Goal: Find specific page/section: Find specific page/section

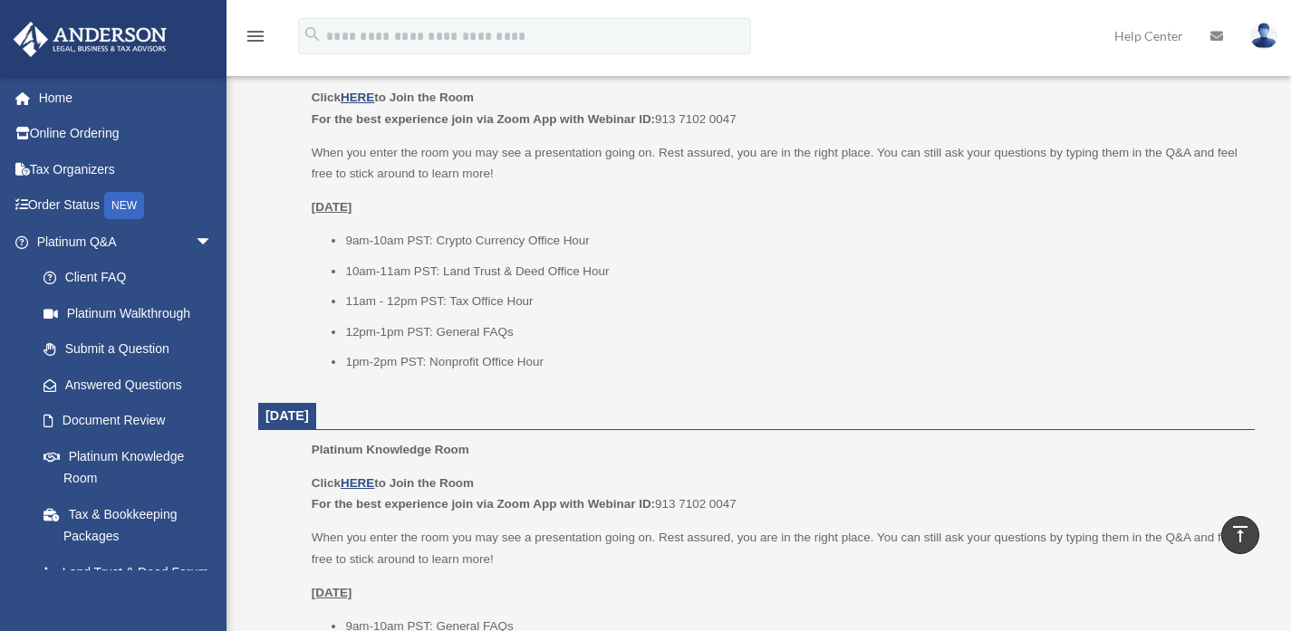
scroll to position [735, 0]
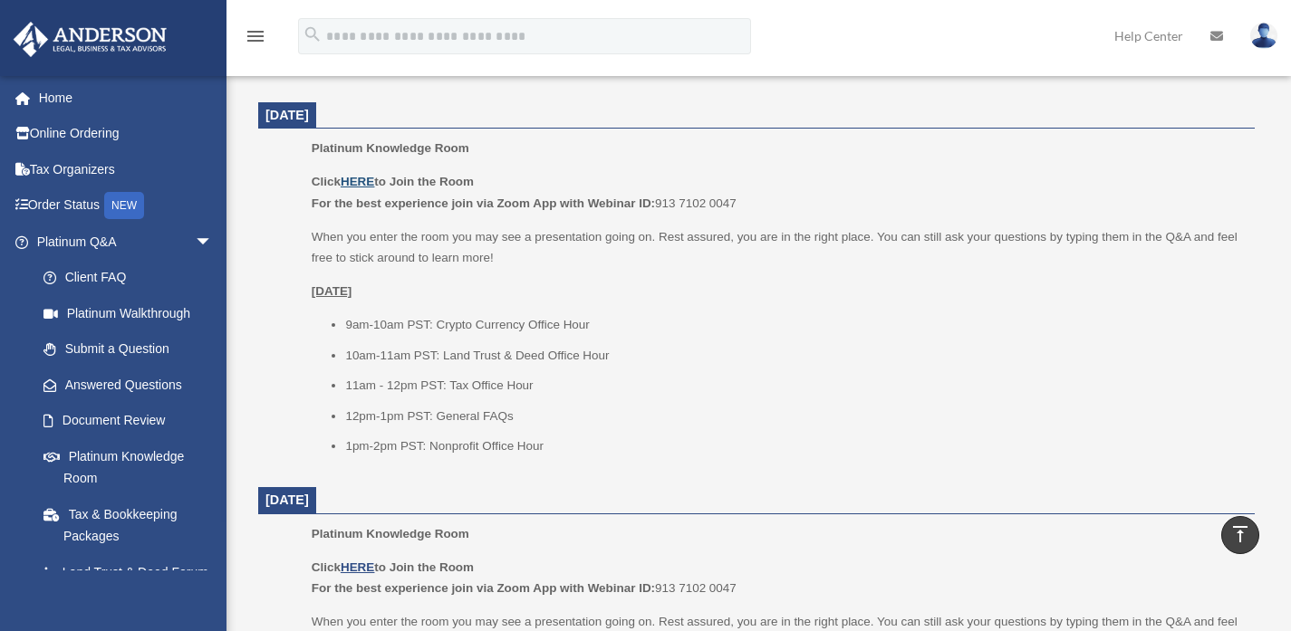
click at [360, 179] on u "HERE" at bounding box center [358, 182] width 34 height 14
click at [195, 244] on span "arrow_drop_down" at bounding box center [213, 242] width 36 height 37
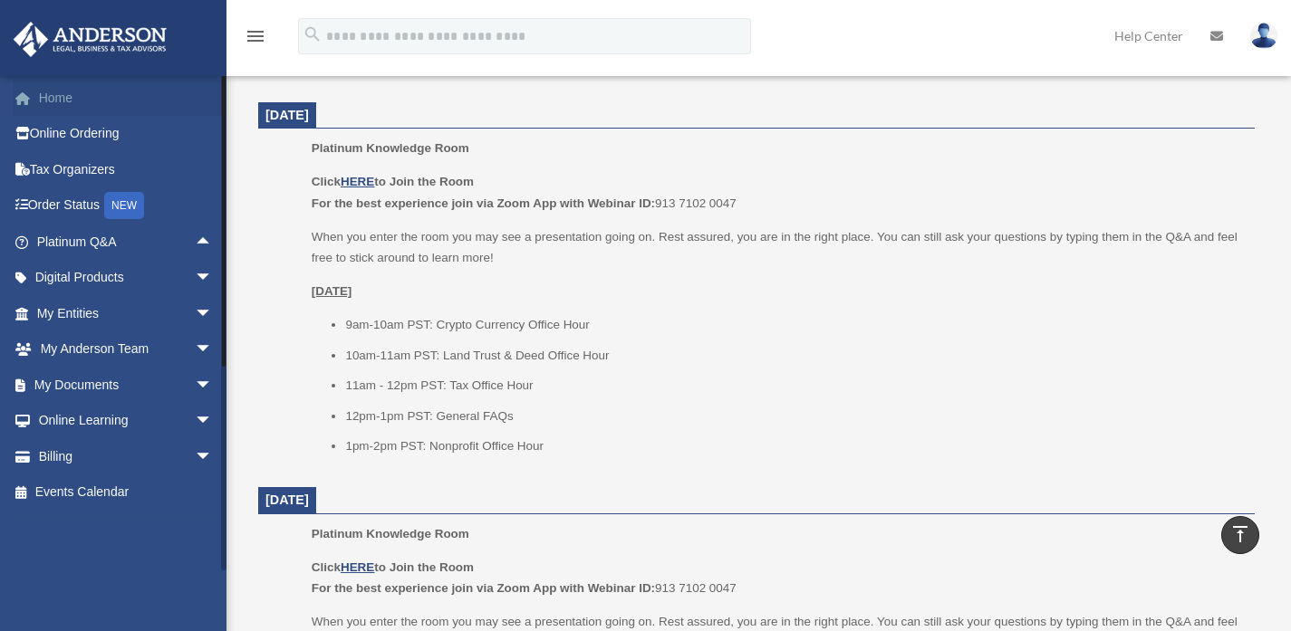
click at [57, 110] on link "Home" at bounding box center [126, 98] width 227 height 36
click at [195, 313] on span "arrow_drop_down" at bounding box center [213, 313] width 36 height 37
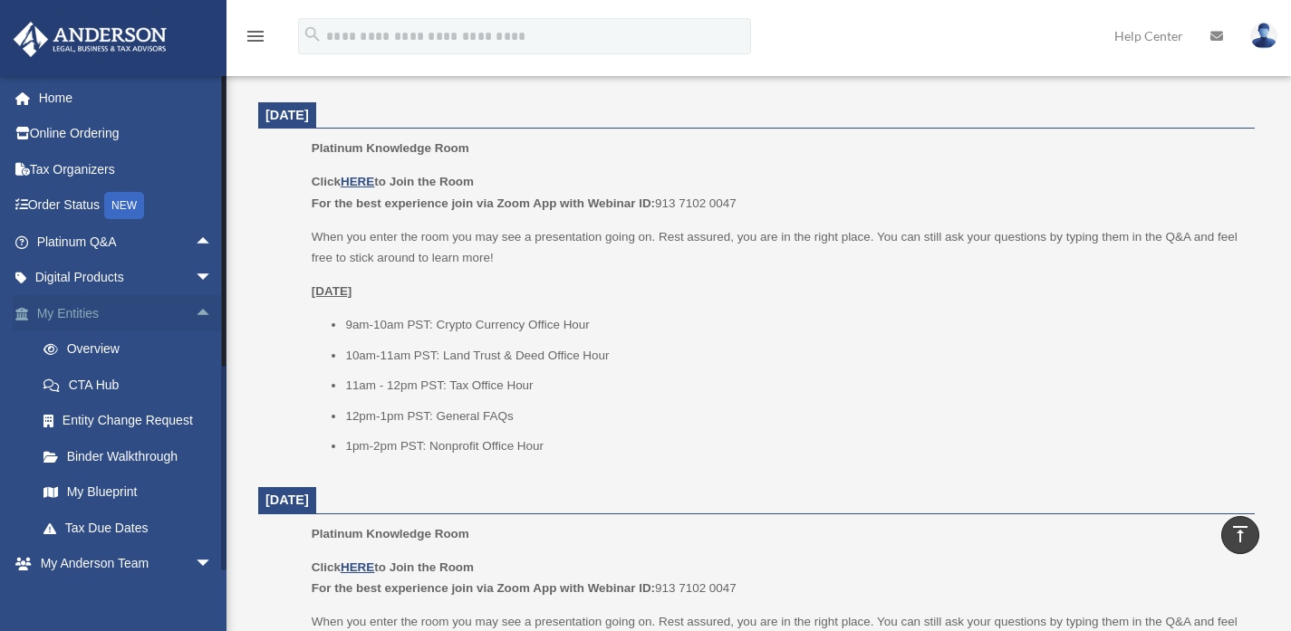
click at [195, 313] on span "arrow_drop_up" at bounding box center [213, 313] width 36 height 37
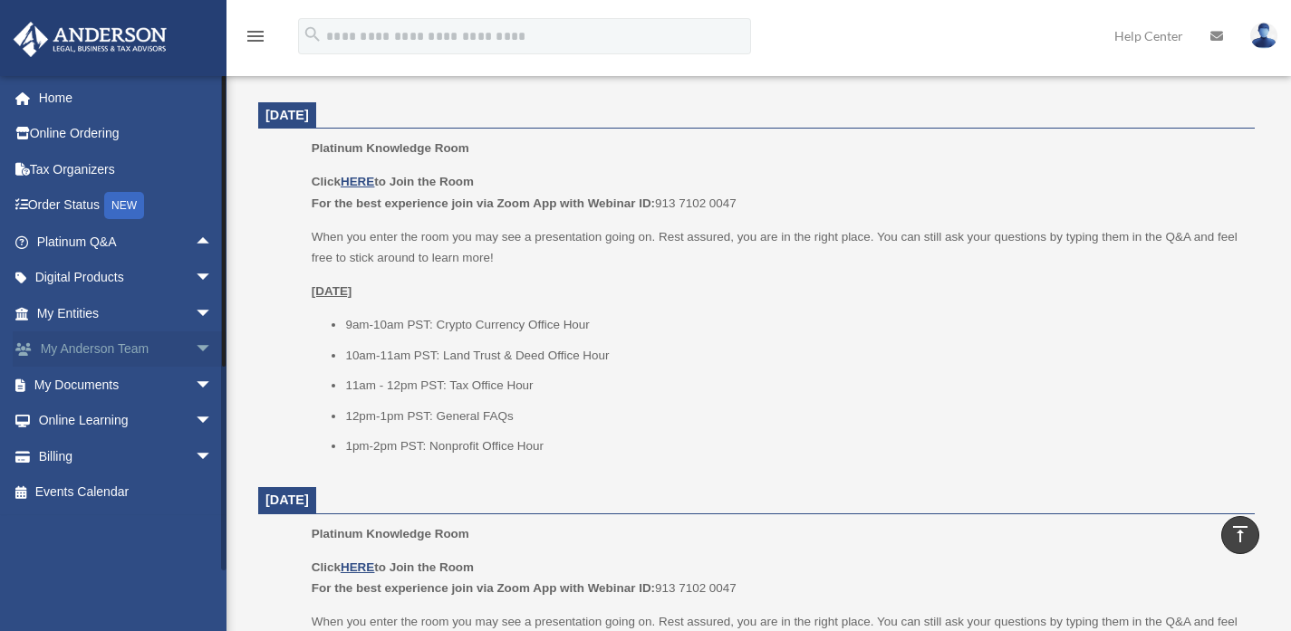
click at [195, 351] on span "arrow_drop_down" at bounding box center [213, 350] width 36 height 37
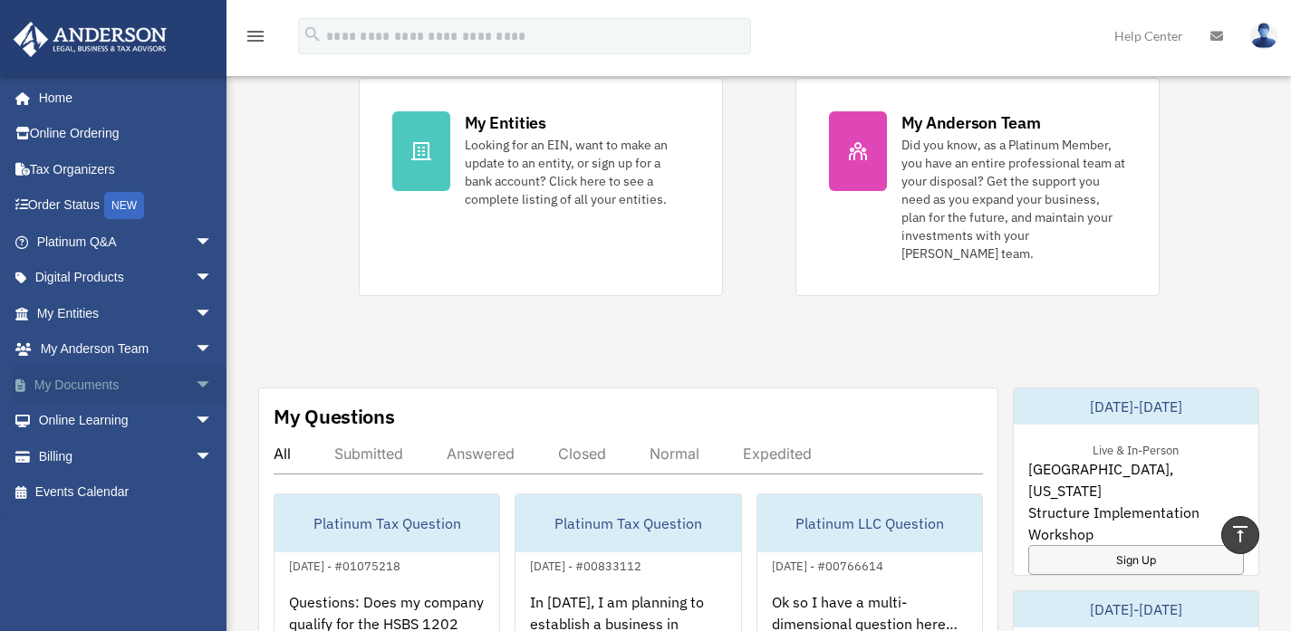
scroll to position [356, 0]
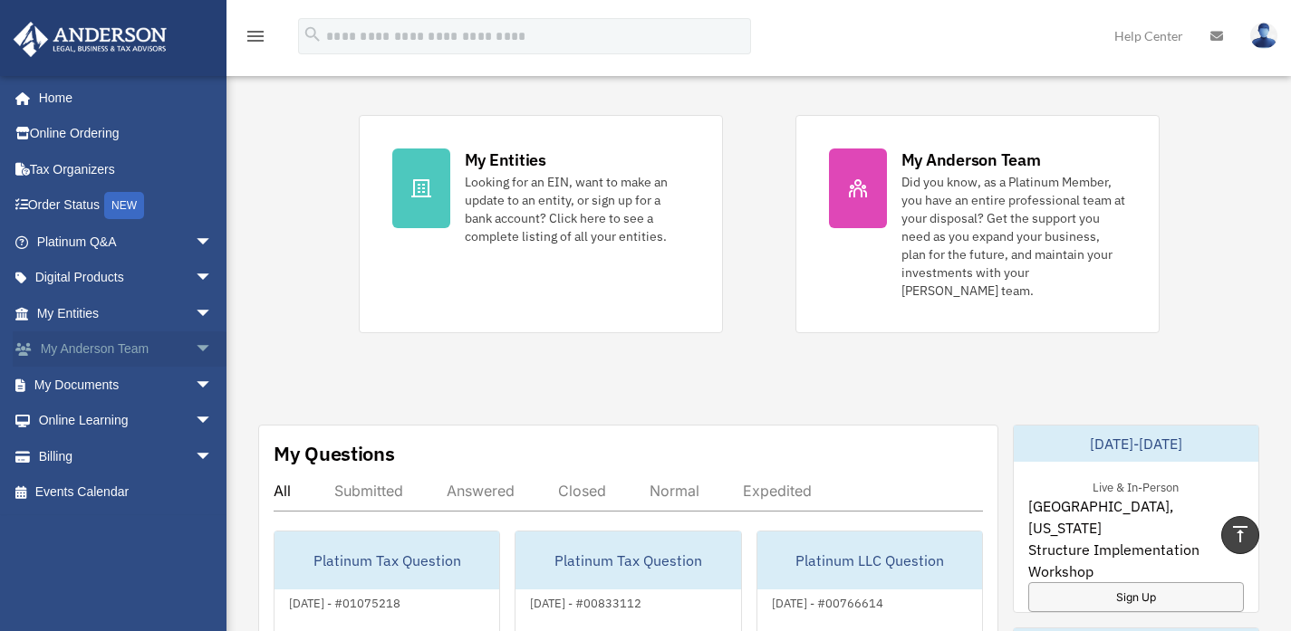
click at [195, 346] on span "arrow_drop_down" at bounding box center [213, 350] width 36 height 37
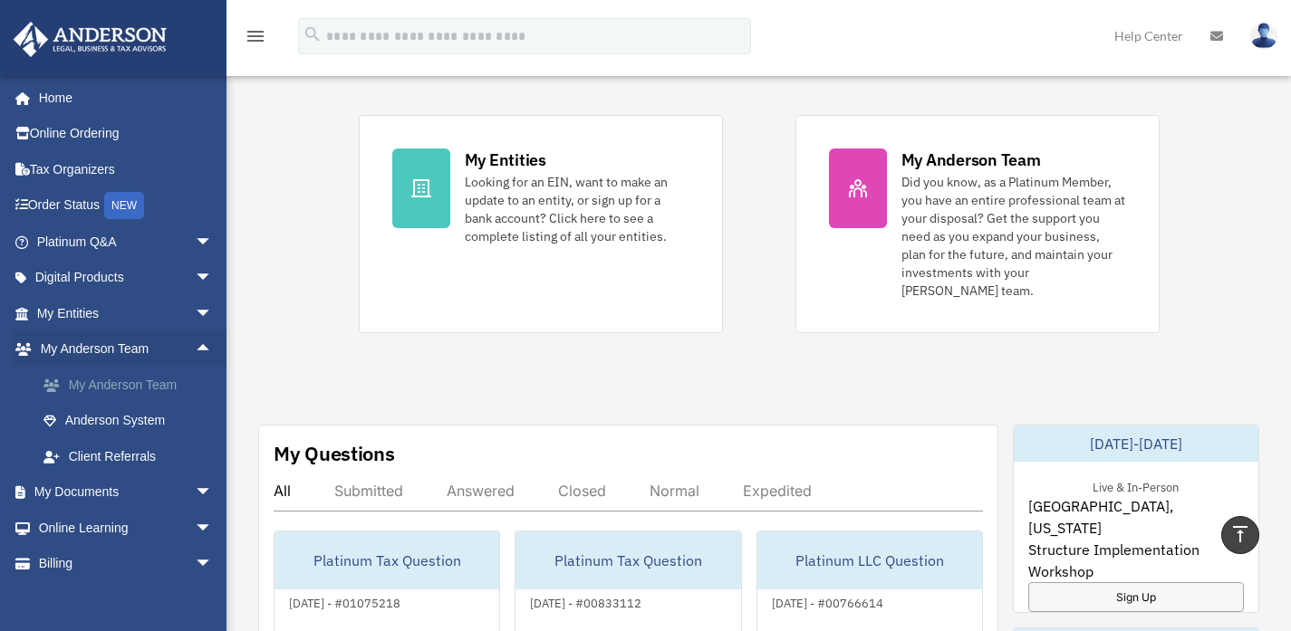
click at [97, 392] on link "My Anderson Team" at bounding box center [132, 385] width 215 height 36
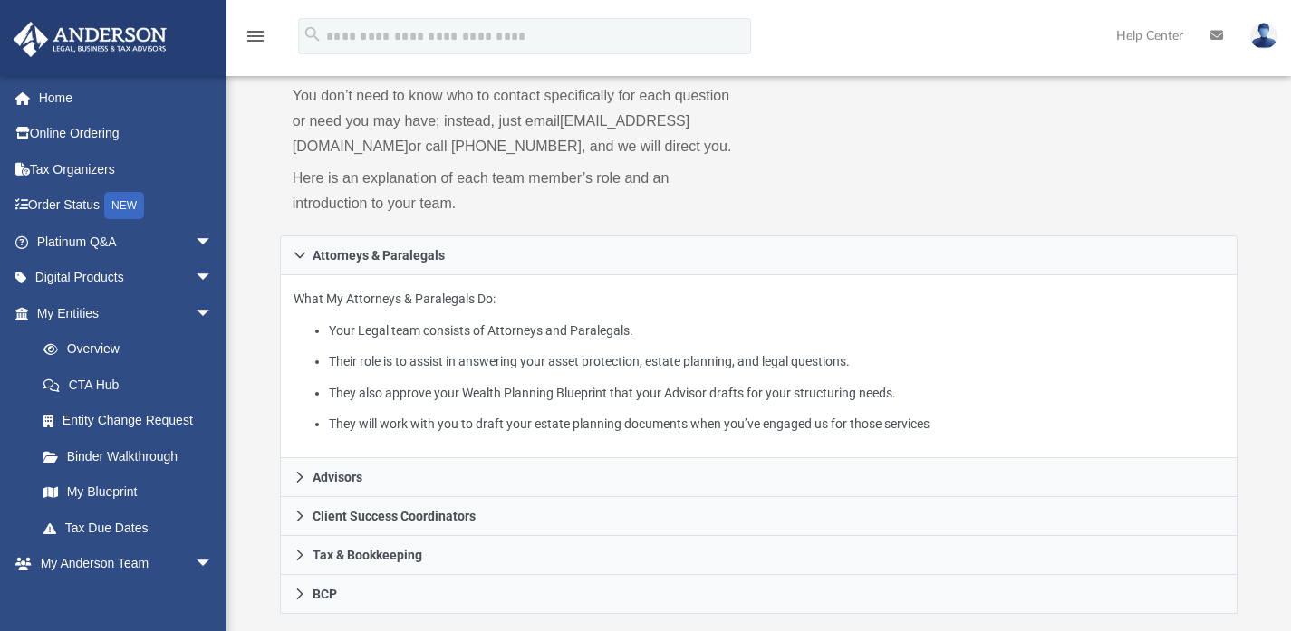
scroll to position [433, 0]
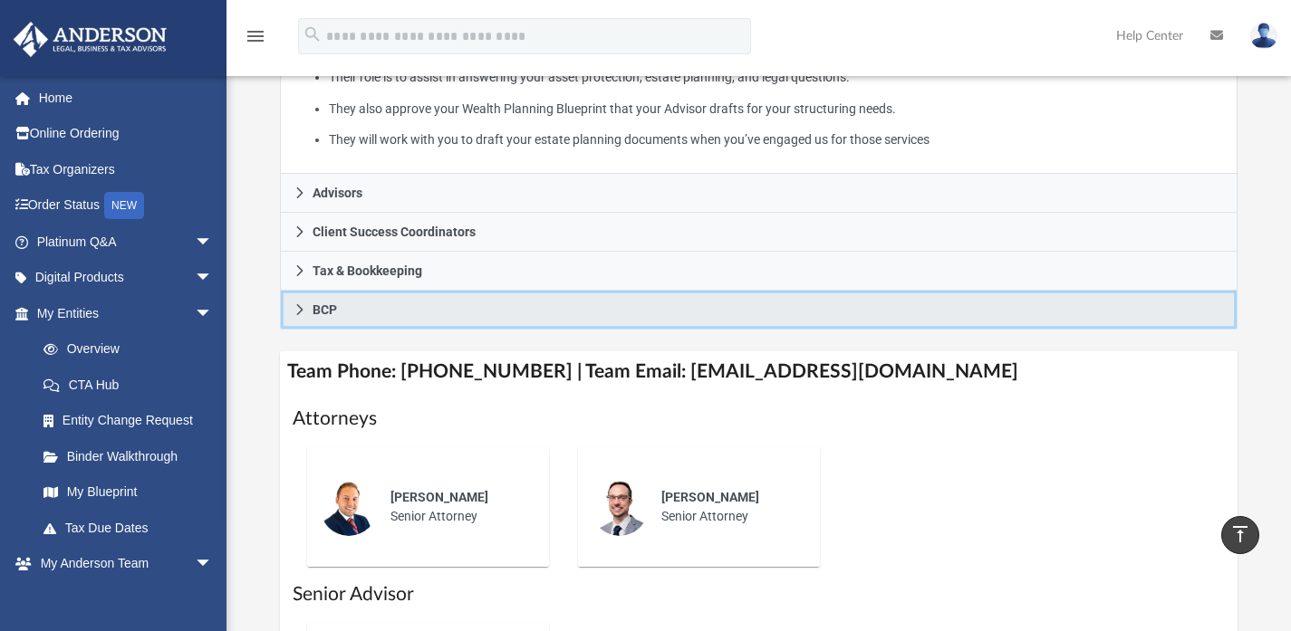
click at [282, 330] on link "BCP" at bounding box center [759, 310] width 958 height 39
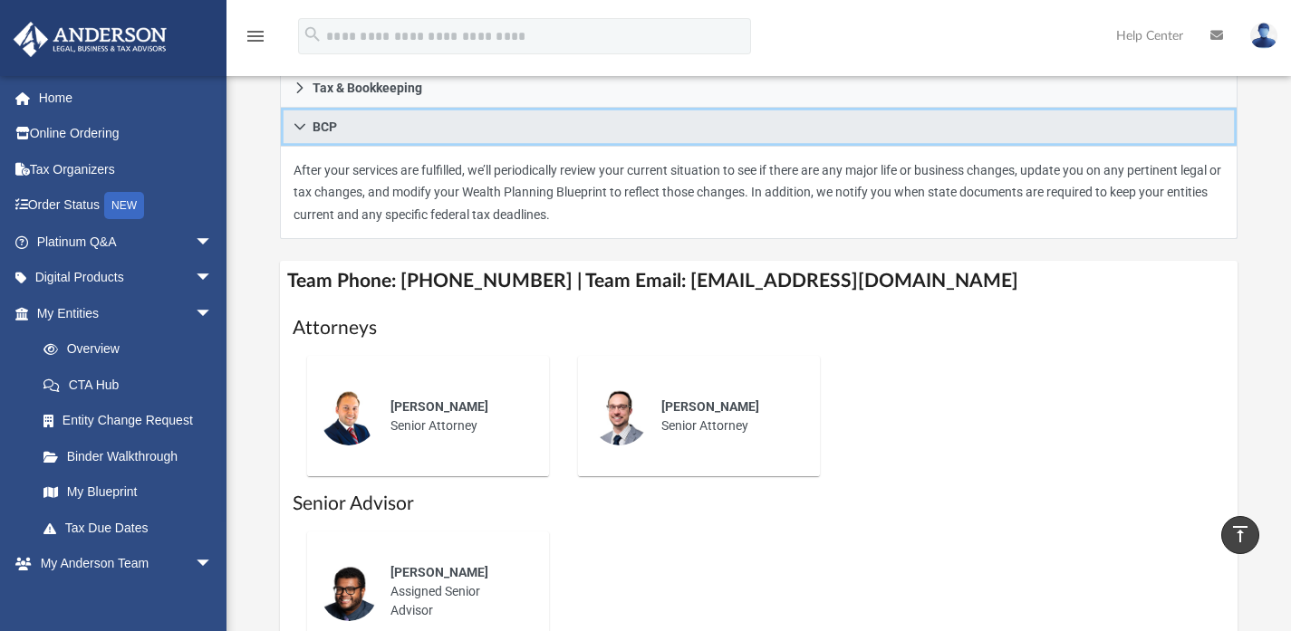
click at [295, 133] on icon at bounding box center [299, 126] width 13 height 13
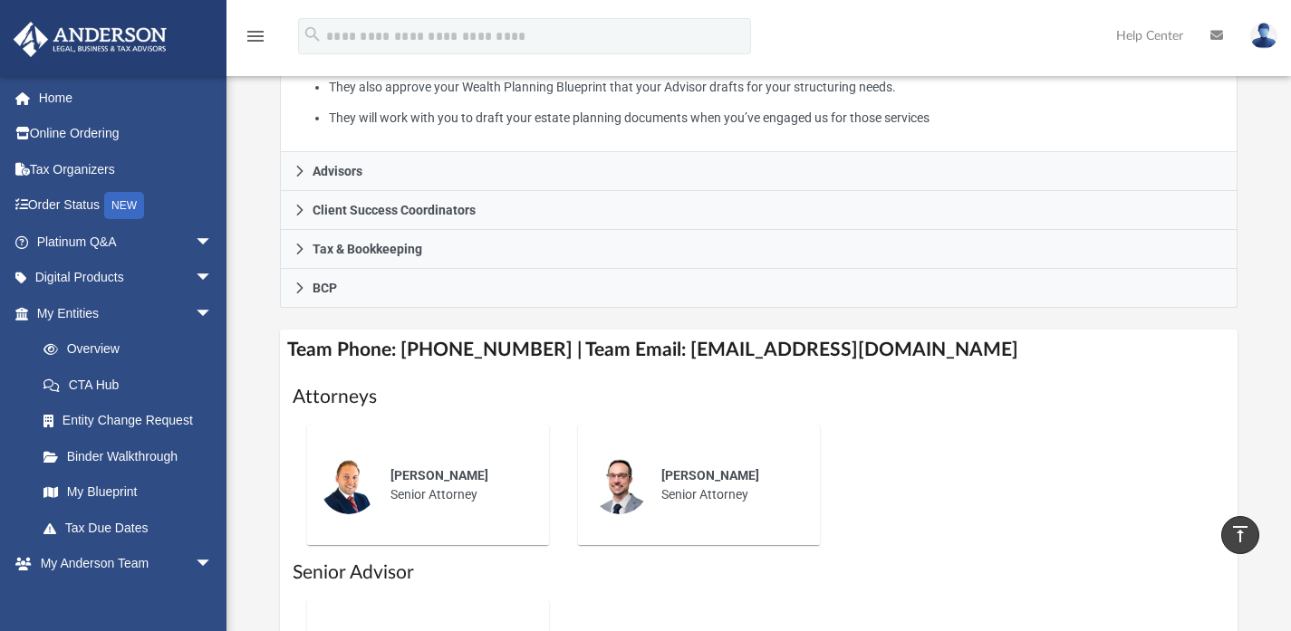
scroll to position [428, 0]
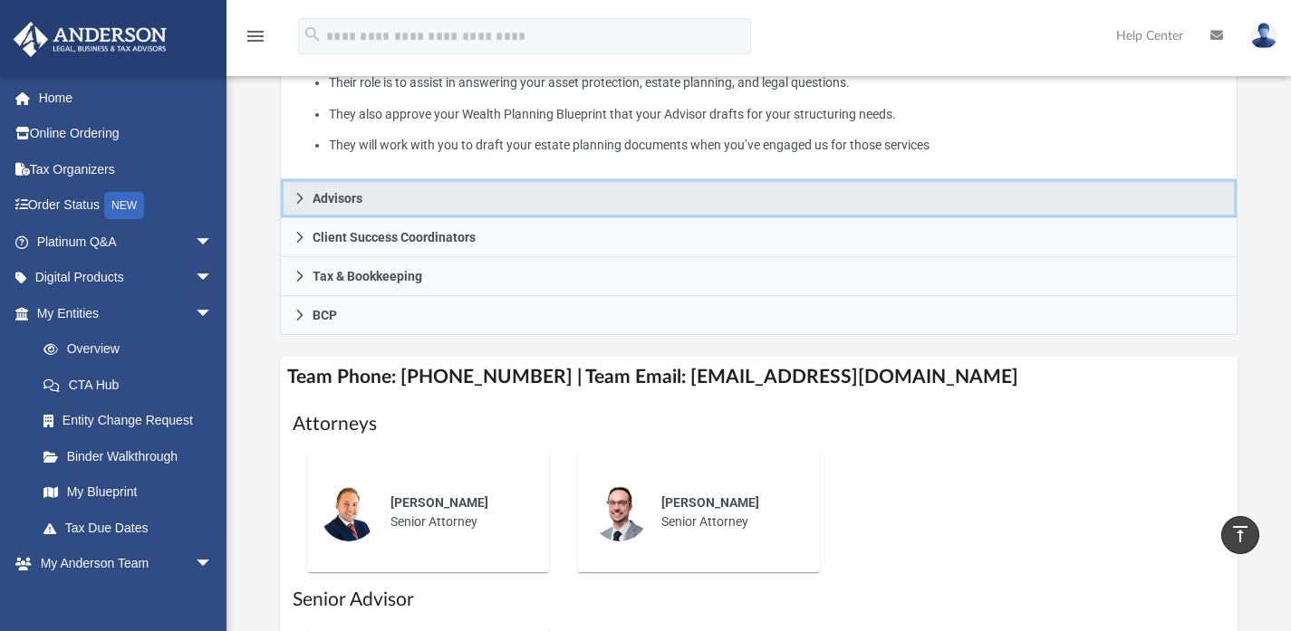
click at [293, 205] on icon at bounding box center [299, 198] width 13 height 13
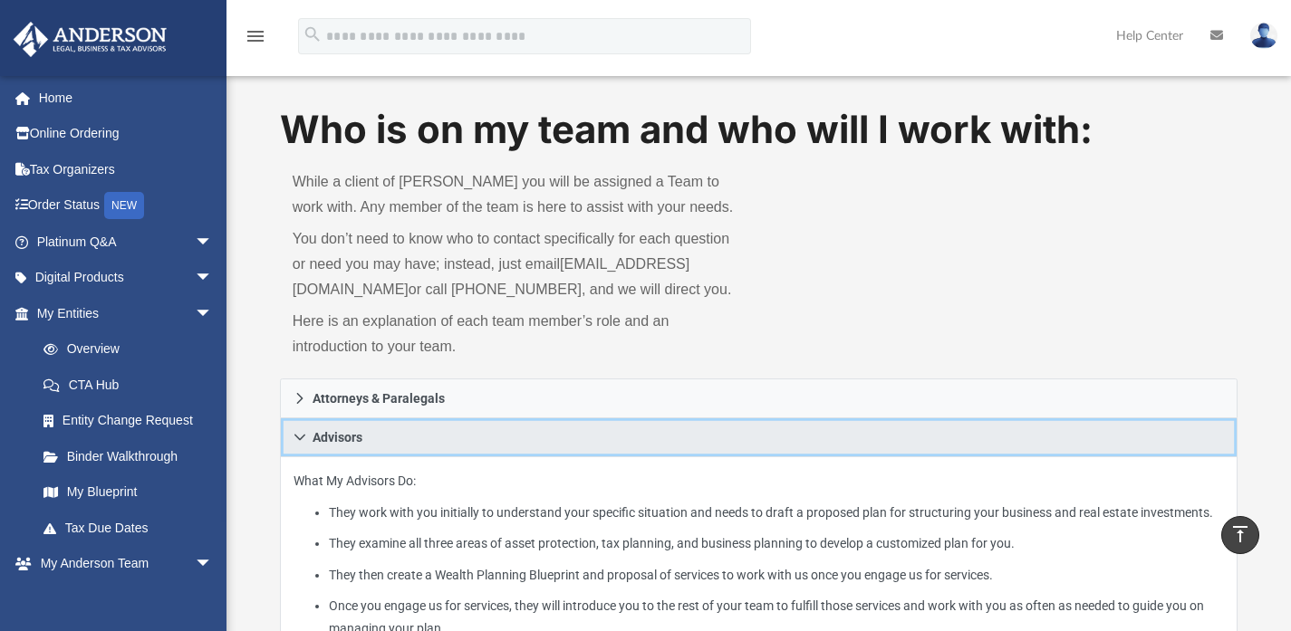
scroll to position [0, 0]
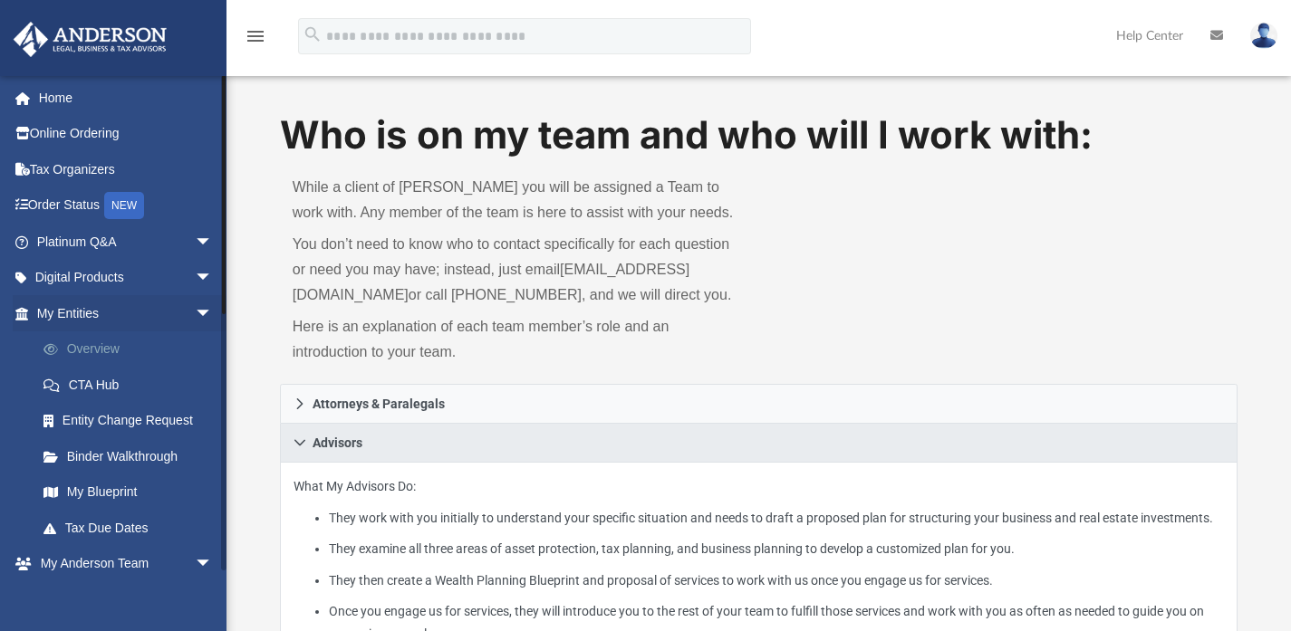
click at [111, 342] on link "Overview" at bounding box center [132, 350] width 215 height 36
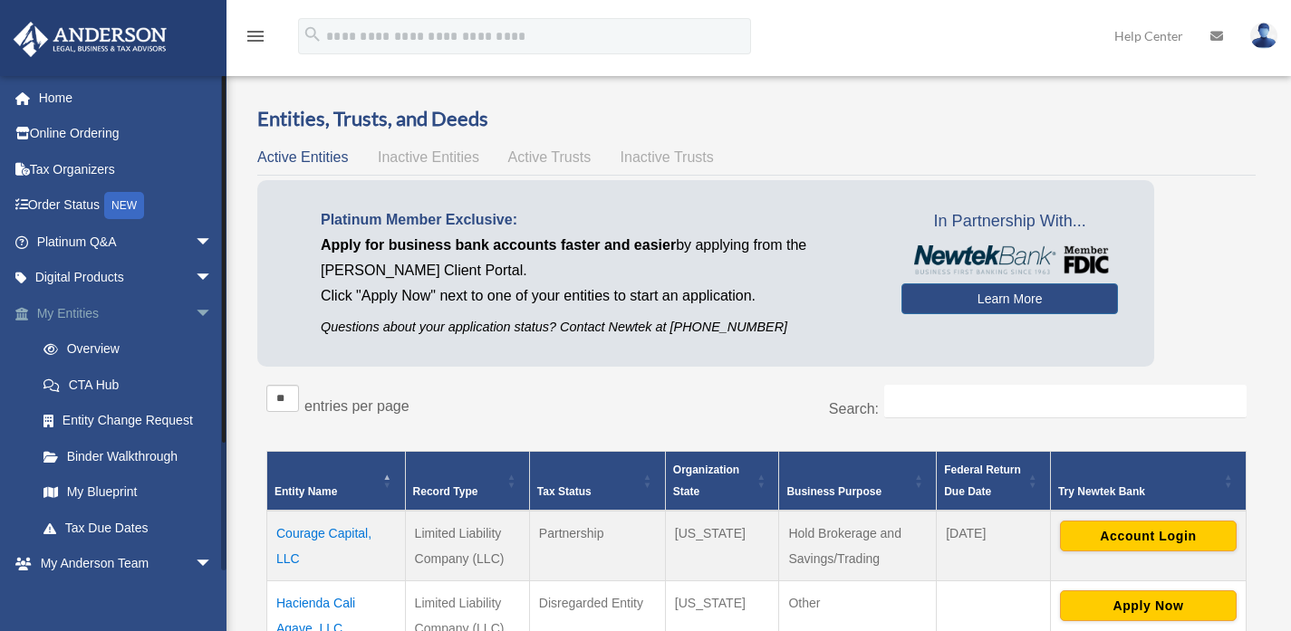
click at [195, 312] on span "arrow_drop_down" at bounding box center [213, 313] width 36 height 37
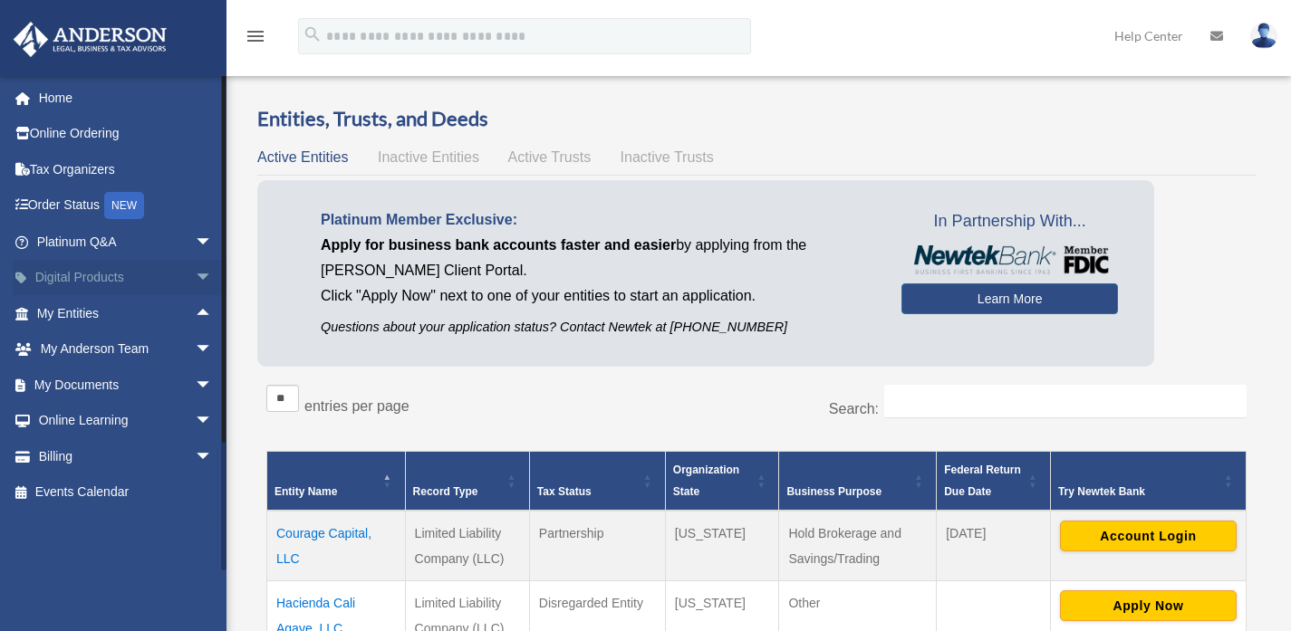
click at [195, 277] on span "arrow_drop_down" at bounding box center [213, 278] width 36 height 37
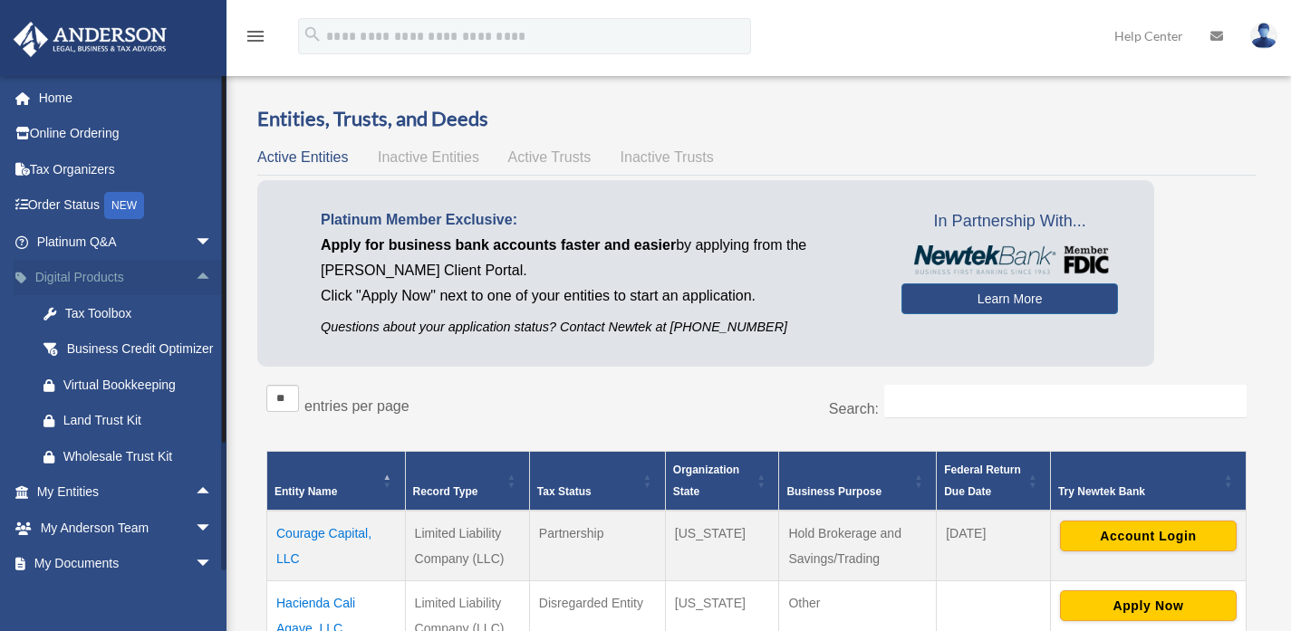
click at [195, 277] on span "arrow_drop_up" at bounding box center [213, 278] width 36 height 37
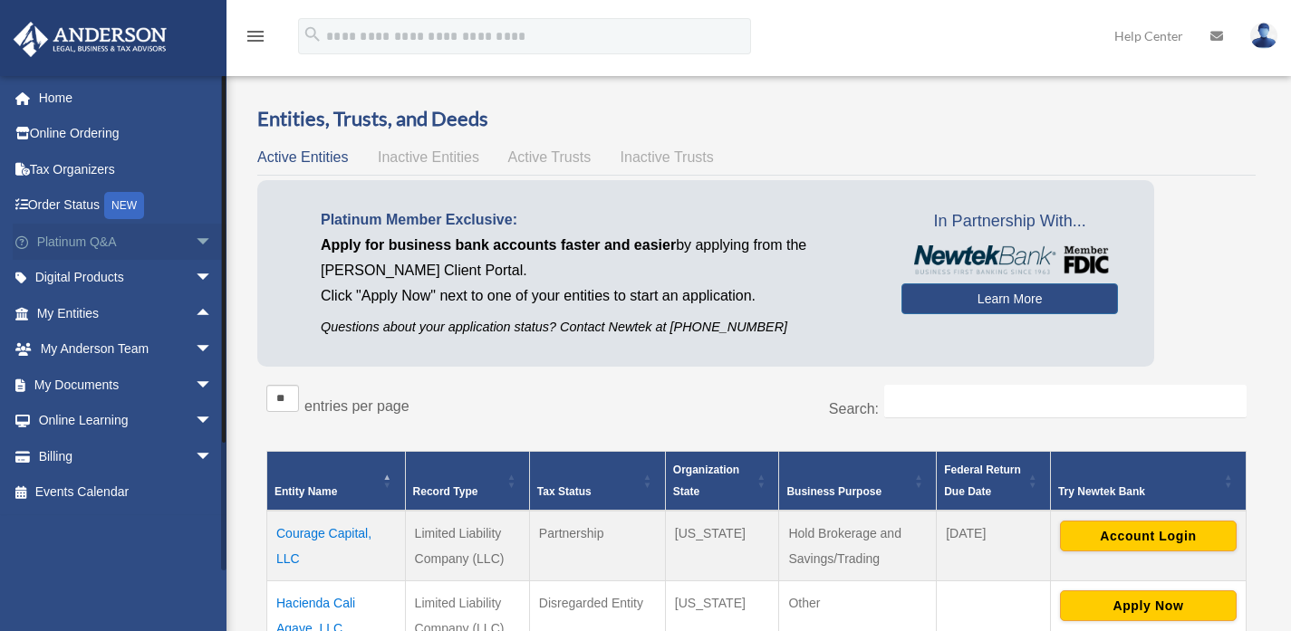
click at [195, 242] on span "arrow_drop_down" at bounding box center [213, 242] width 36 height 37
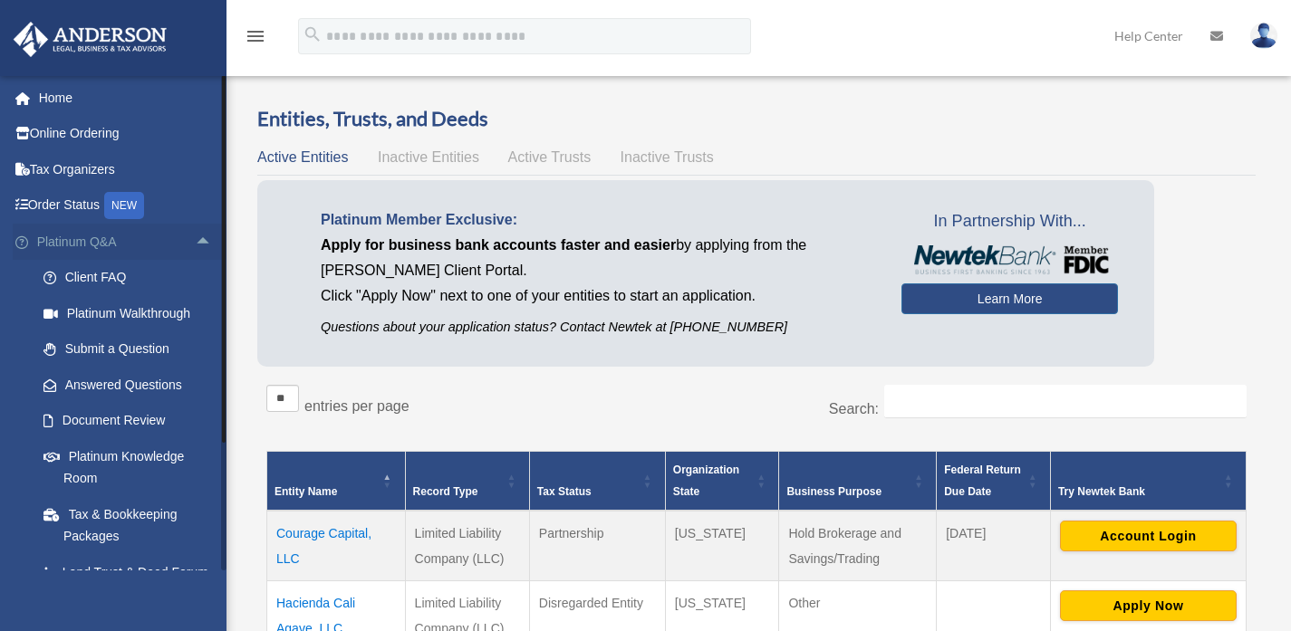
click at [195, 242] on span "arrow_drop_up" at bounding box center [213, 242] width 36 height 37
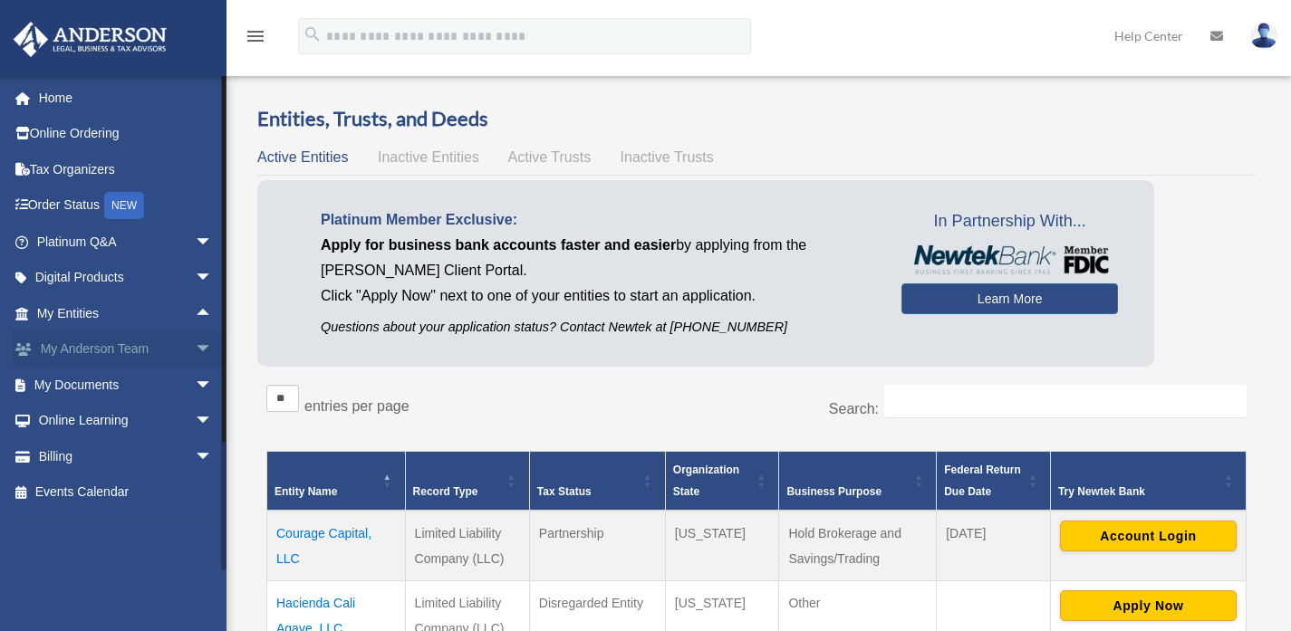
click at [195, 351] on span "arrow_drop_down" at bounding box center [213, 350] width 36 height 37
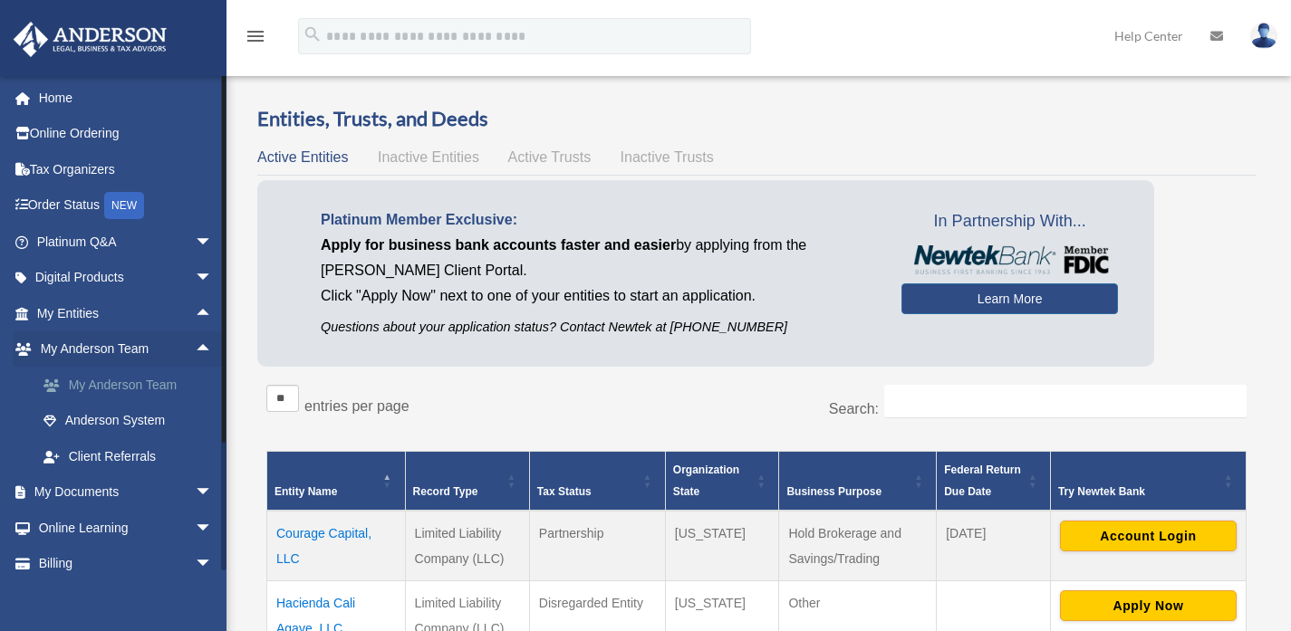
click at [109, 380] on link "My Anderson Team" at bounding box center [132, 385] width 215 height 36
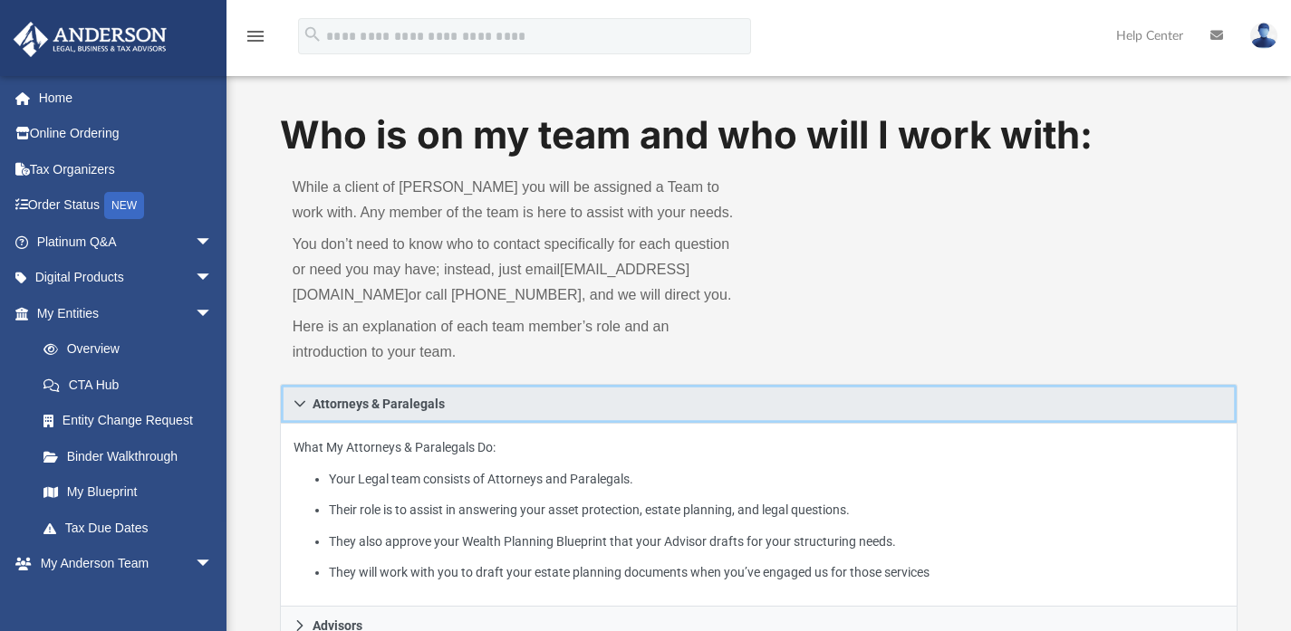
click at [301, 407] on icon at bounding box center [299, 403] width 11 height 6
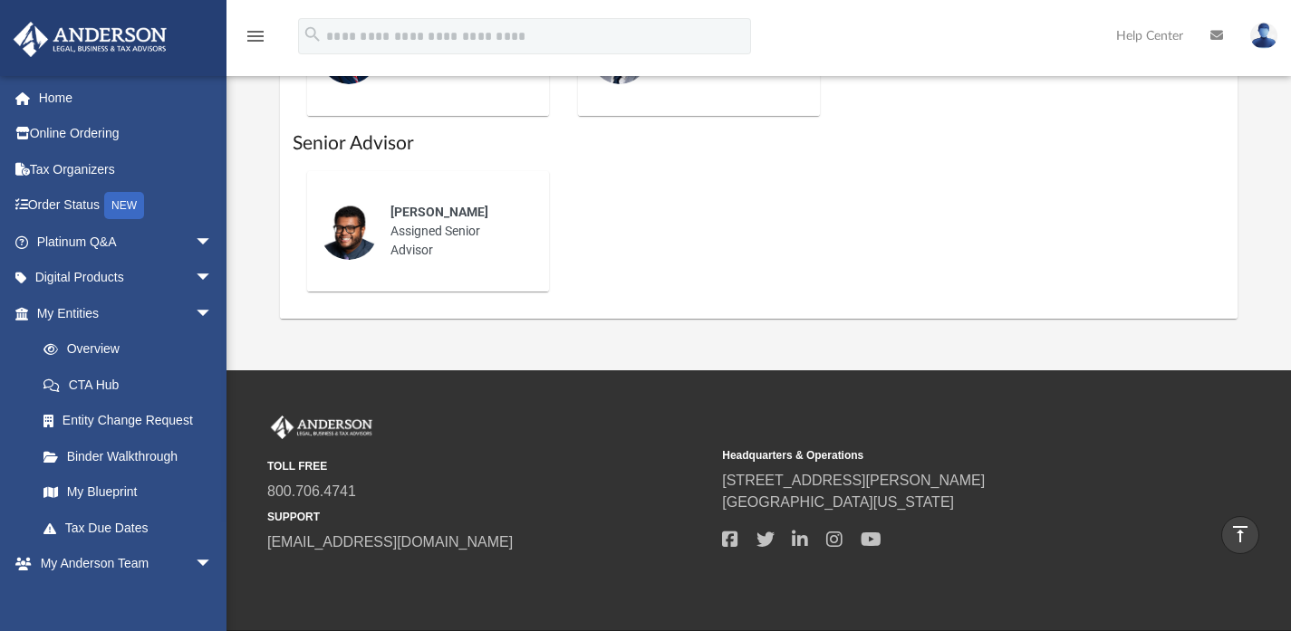
scroll to position [342, 0]
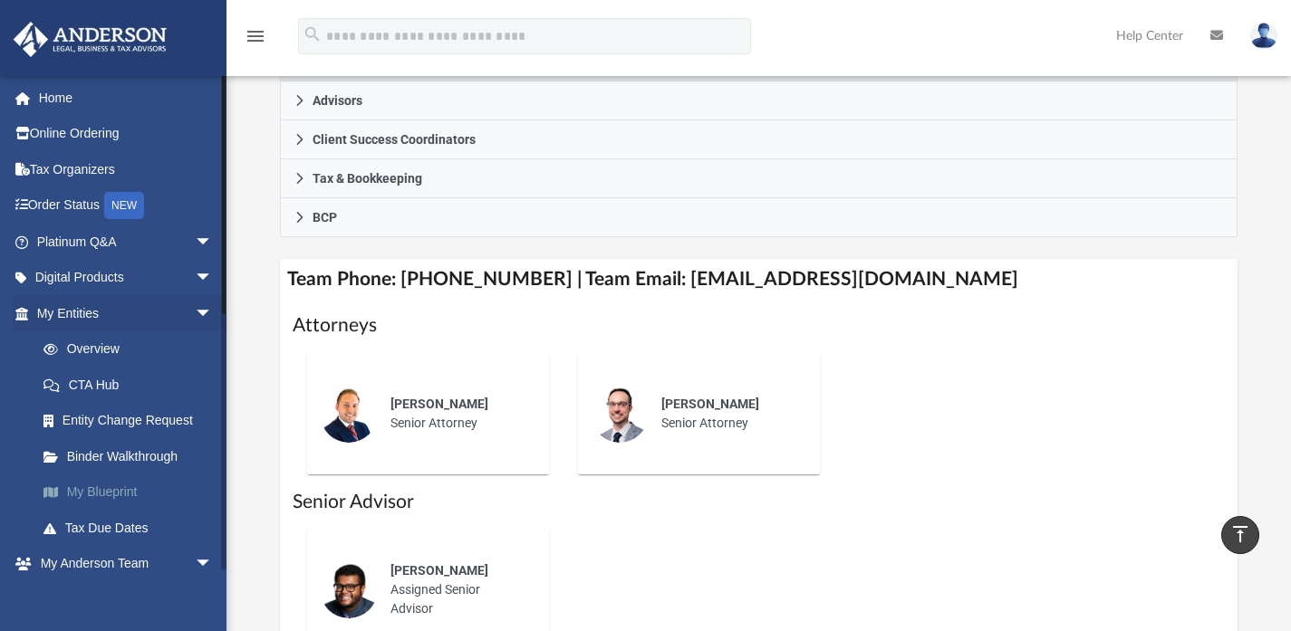
click at [106, 494] on link "My Blueprint" at bounding box center [132, 493] width 215 height 36
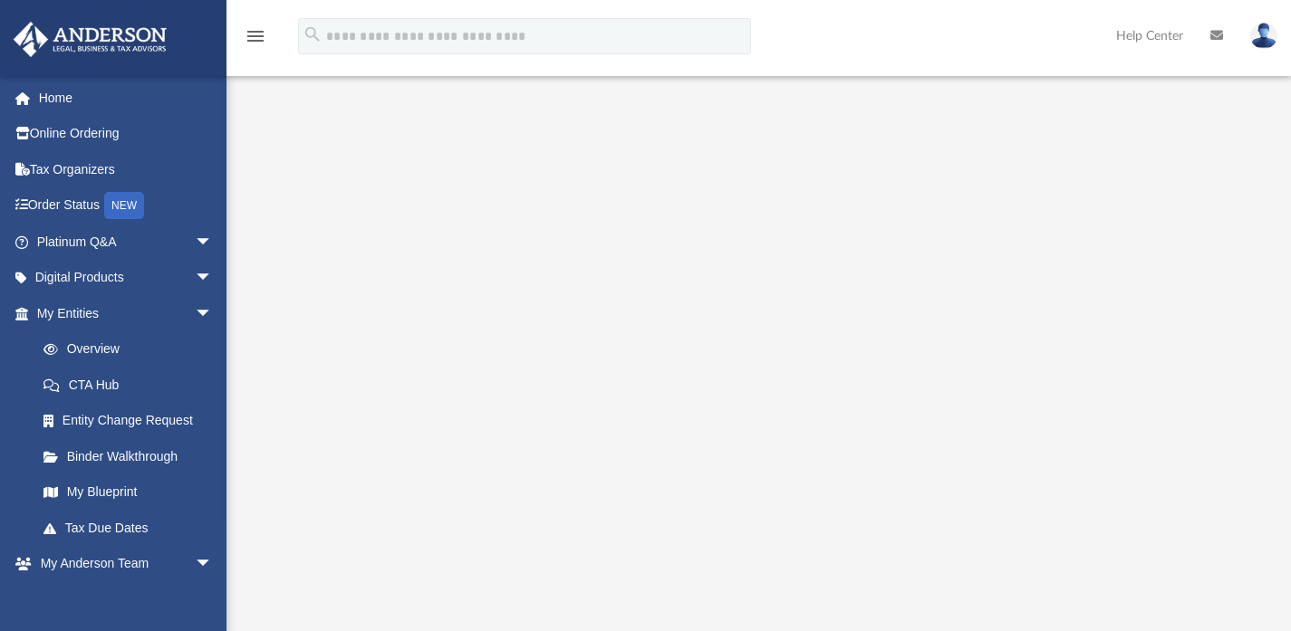
scroll to position [56, 0]
click at [195, 306] on span "arrow_drop_down" at bounding box center [213, 313] width 36 height 37
